Goal: Task Accomplishment & Management: Manage account settings

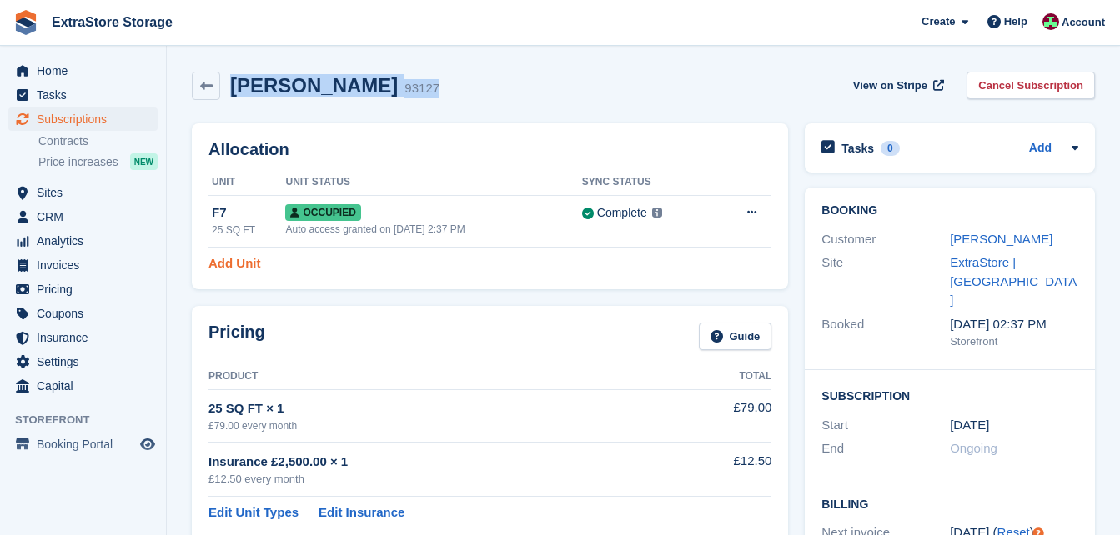
click at [224, 266] on link "Add Unit" at bounding box center [234, 263] width 52 height 19
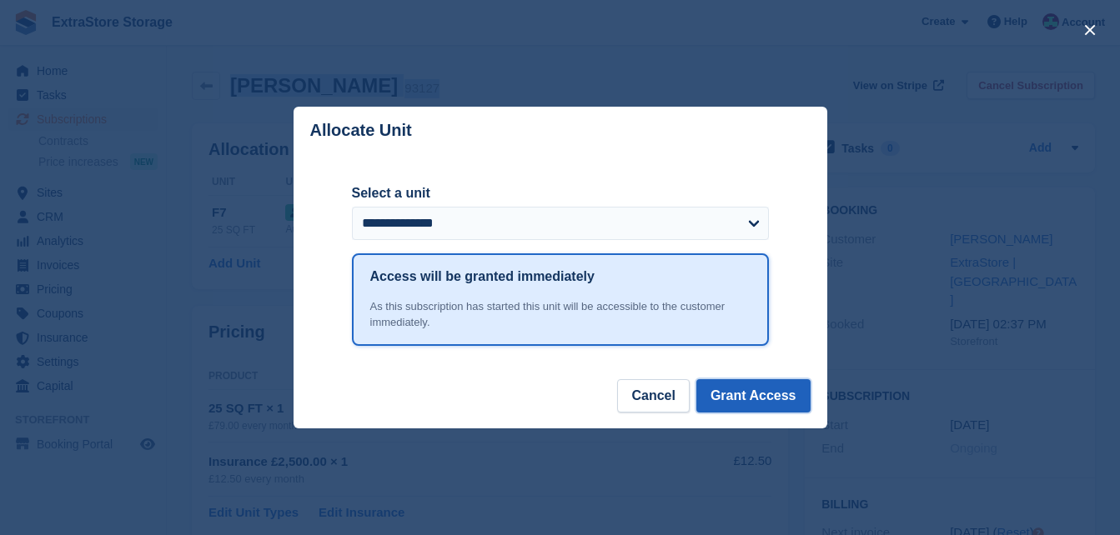
click at [729, 394] on button "Grant Access" at bounding box center [753, 395] width 114 height 33
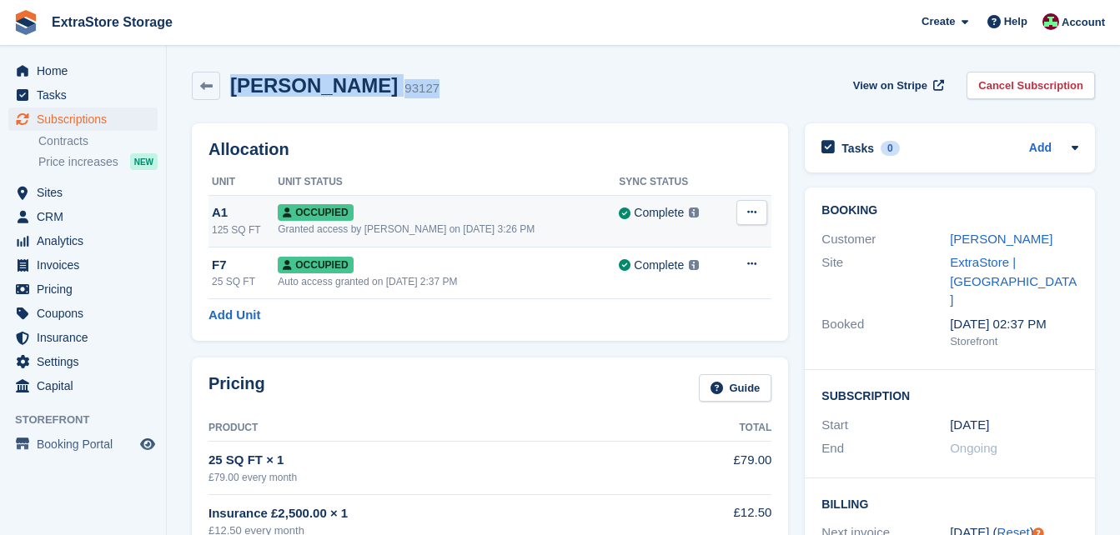
click at [744, 209] on button at bounding box center [751, 212] width 31 height 25
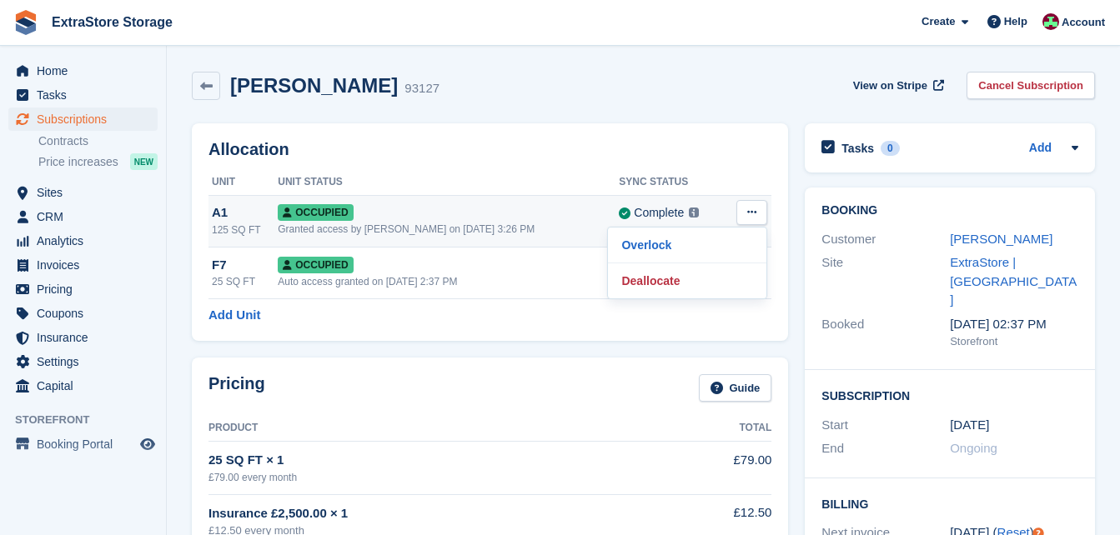
click at [433, 221] on div "Occupied" at bounding box center [448, 212] width 341 height 18
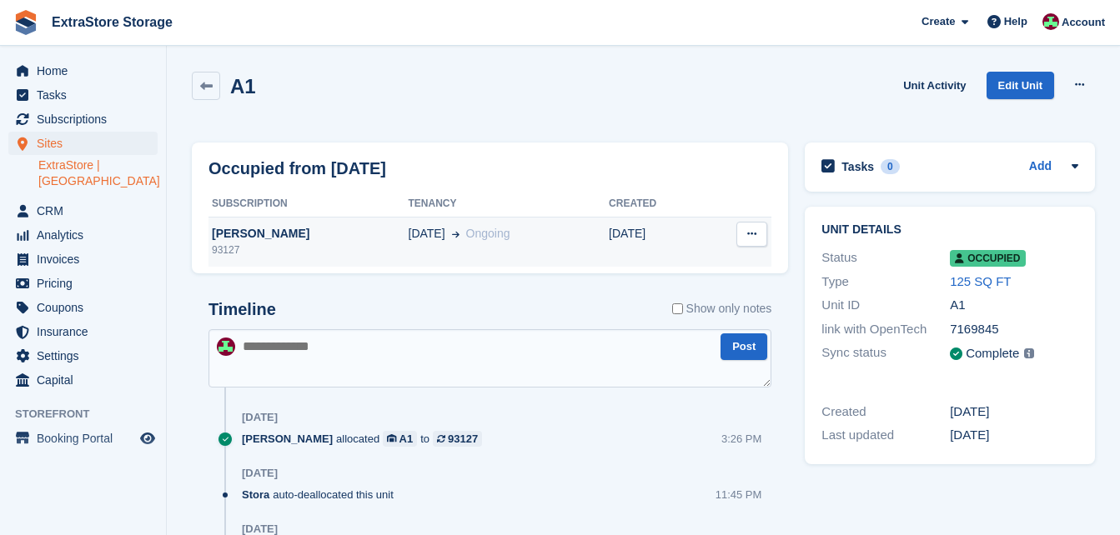
click at [264, 232] on div "[PERSON_NAME]" at bounding box center [308, 234] width 200 height 18
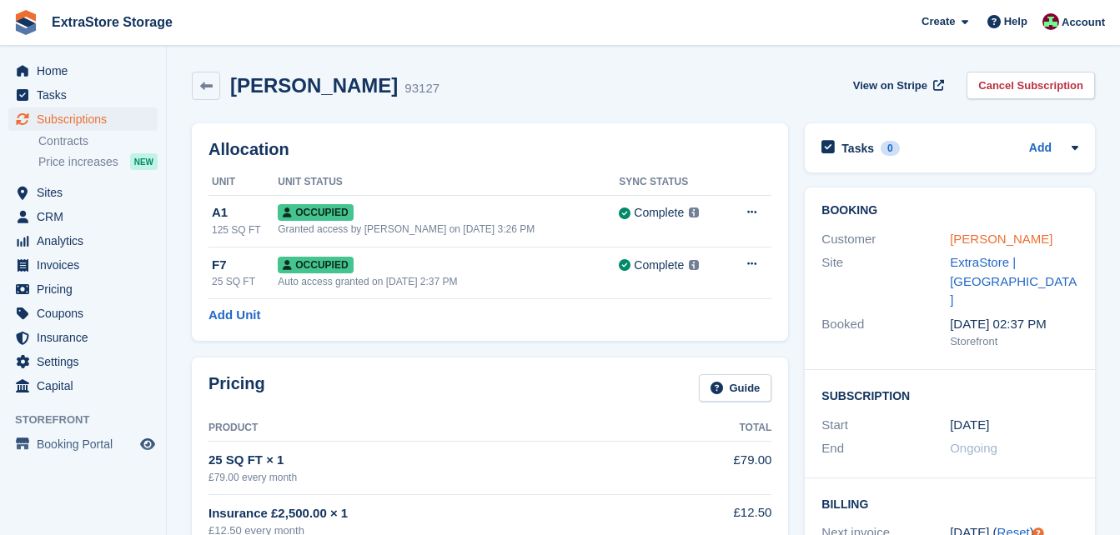
click at [974, 238] on link "[PERSON_NAME]" at bounding box center [1001, 239] width 103 height 14
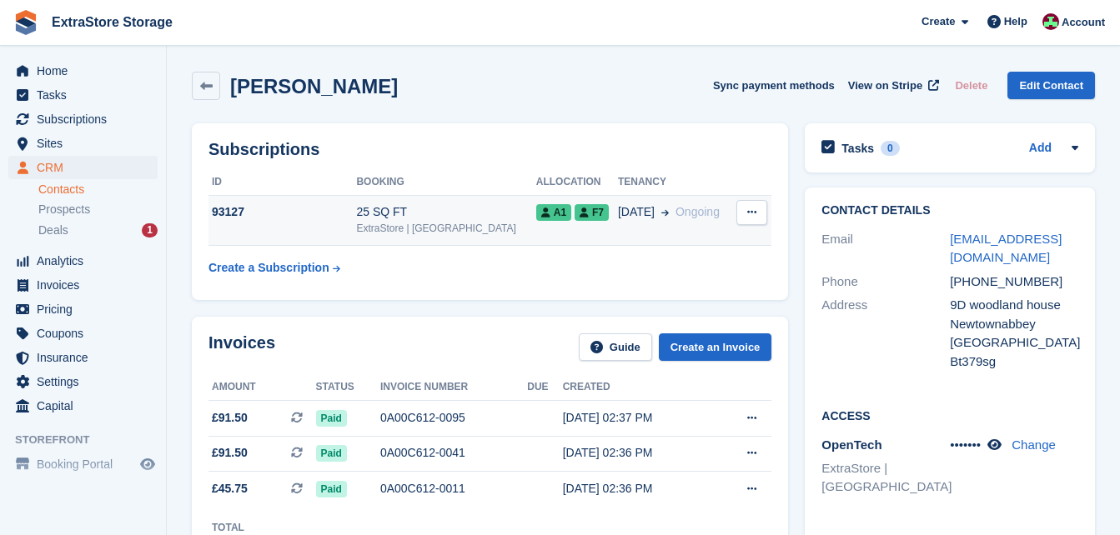
scroll to position [167, 0]
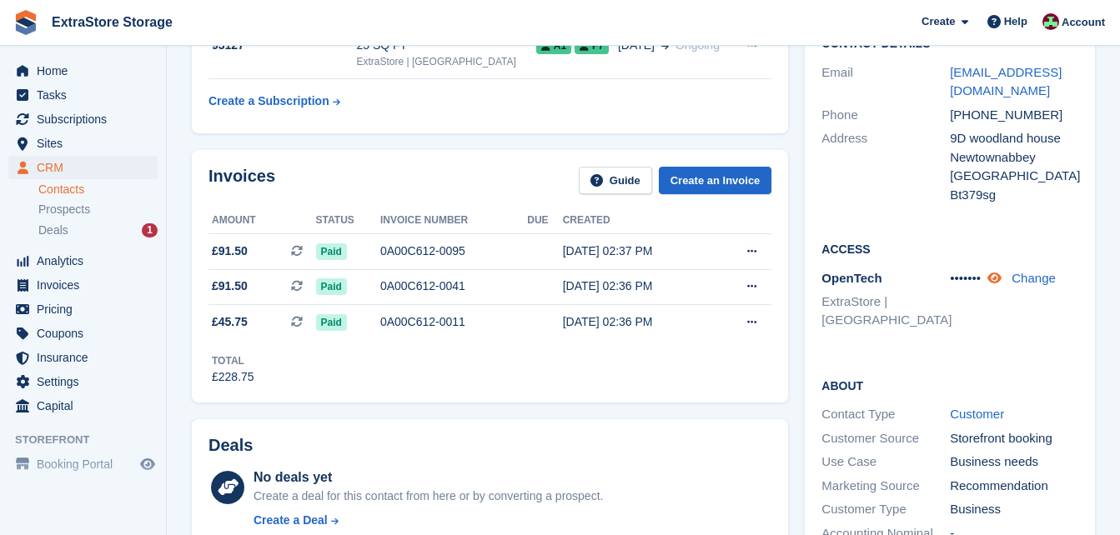
click at [995, 272] on icon at bounding box center [994, 278] width 14 height 13
drag, startPoint x: 990, startPoint y: 259, endPoint x: 950, endPoint y: 258, distance: 40.0
click at [950, 269] on div "491354 Change" at bounding box center [1014, 278] width 128 height 19
copy span "491354"
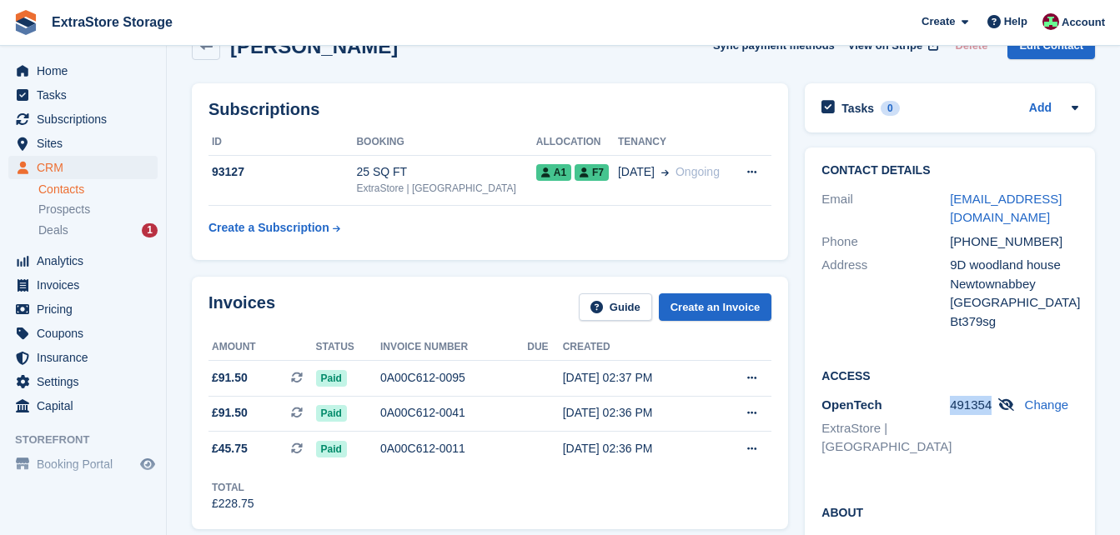
scroll to position [0, 0]
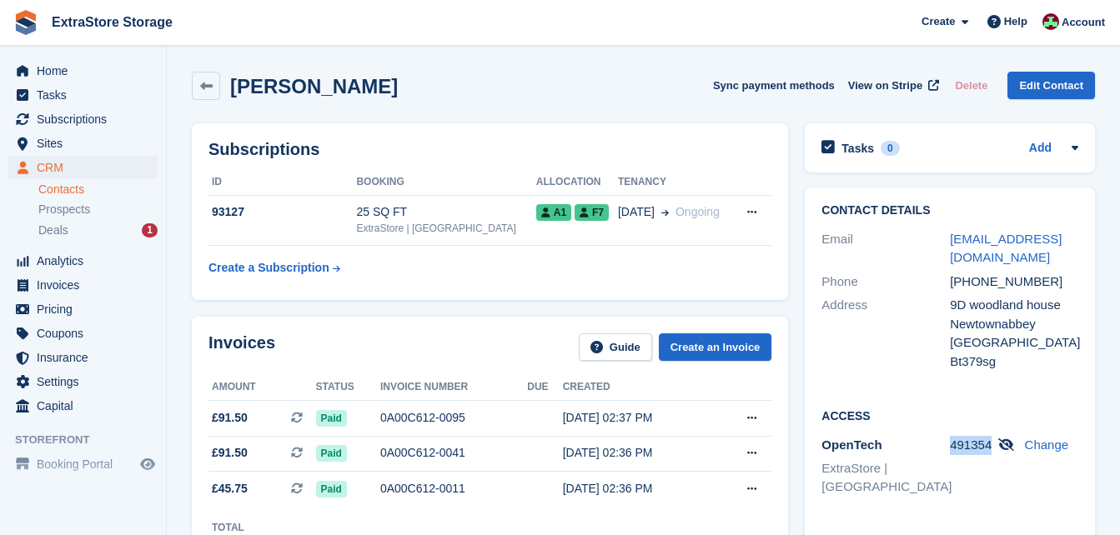
copy span "491354"
drag, startPoint x: 1050, startPoint y: 261, endPoint x: 951, endPoint y: 266, distance: 98.5
click at [951, 273] on div "+447425199770" at bounding box center [1014, 282] width 128 height 19
copy div "+447425199770"
